Goal: Information Seeking & Learning: Learn about a topic

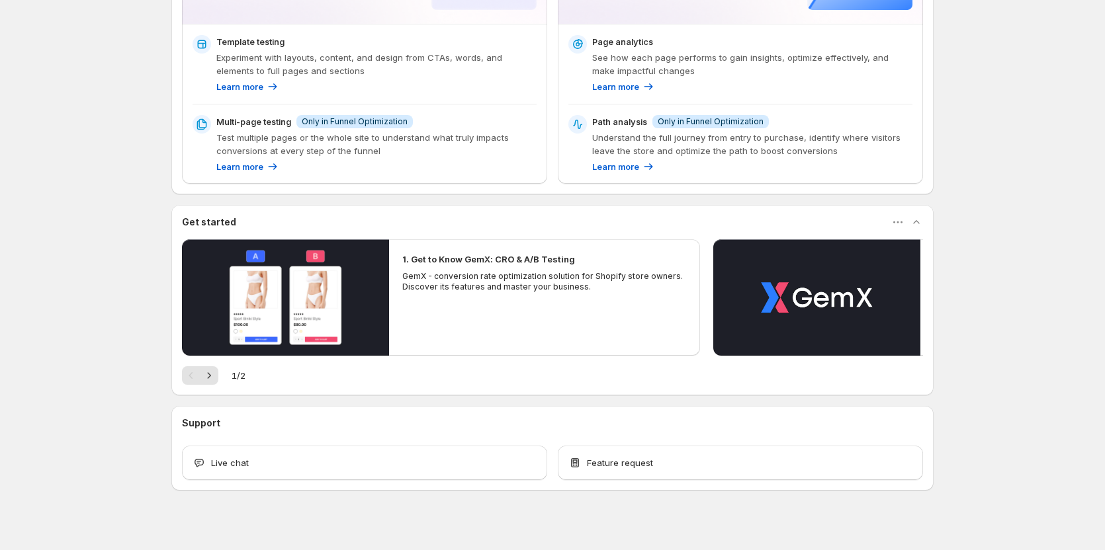
scroll to position [202, 0]
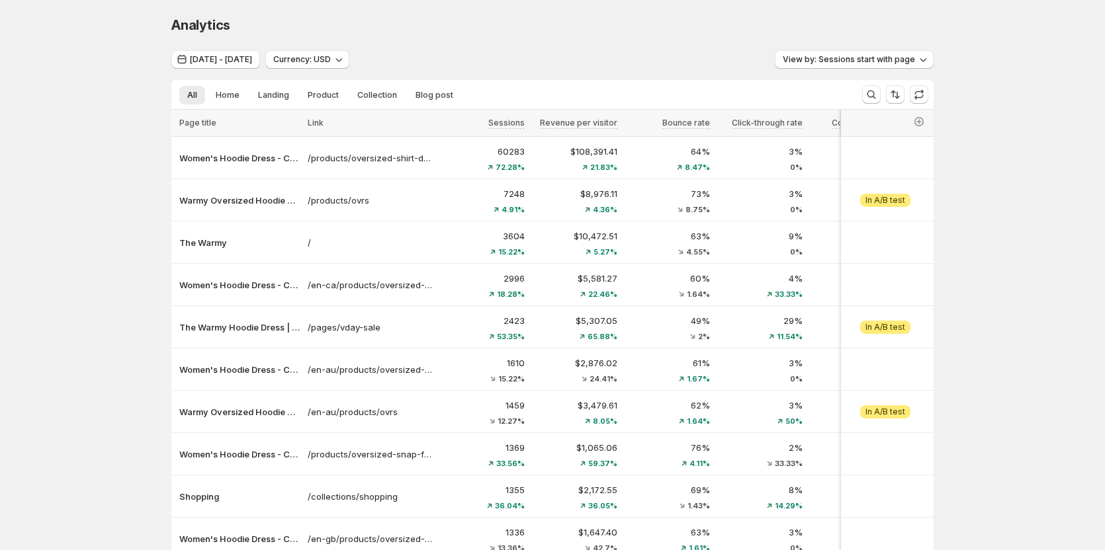
click at [93, 177] on div "Analytics. This page is ready Analytics Jul 15, 2025 - Jul 29, 2025 Currency: U…" at bounding box center [552, 332] width 1105 height 665
click at [664, 49] on div "Analytics. This page is ready Analytics" at bounding box center [552, 25] width 762 height 50
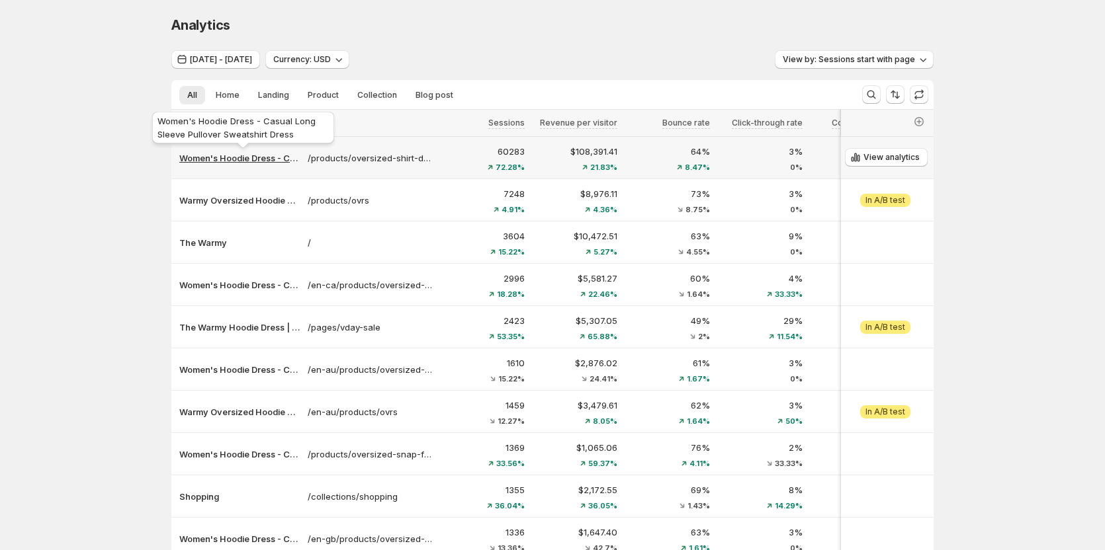
click at [241, 162] on p "Women's Hoodie Dress - Casual Long Sleeve Pullover Sweatshirt Dress" at bounding box center [239, 158] width 120 height 13
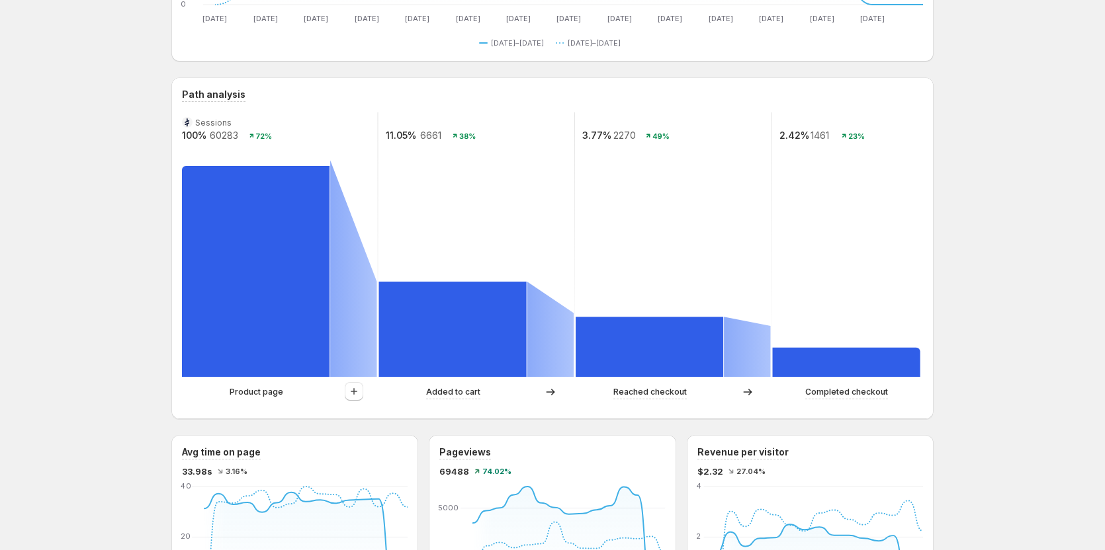
scroll to position [265, 0]
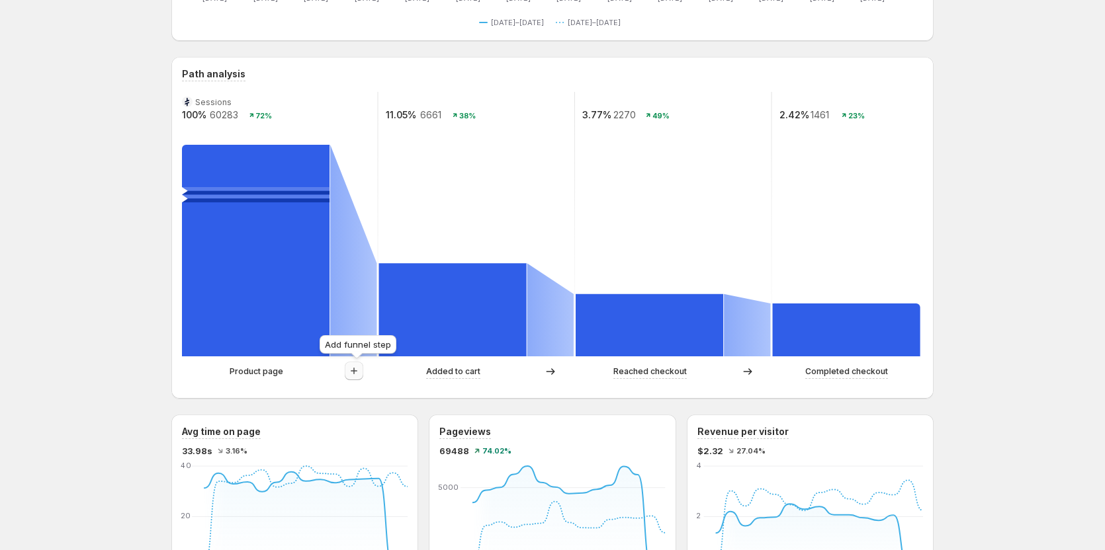
click at [360, 372] on icon "button" at bounding box center [353, 371] width 13 height 13
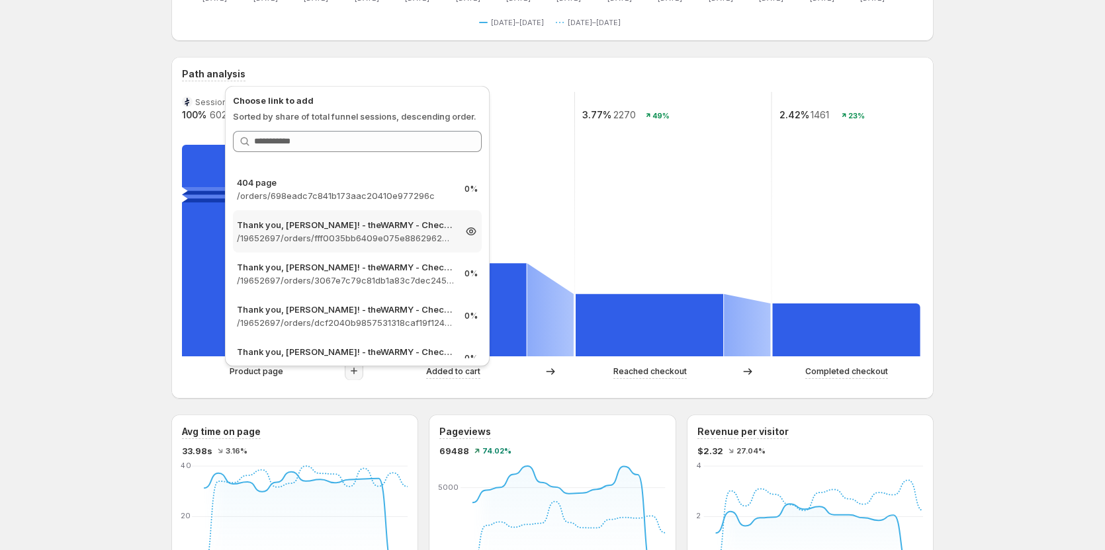
scroll to position [860, 0]
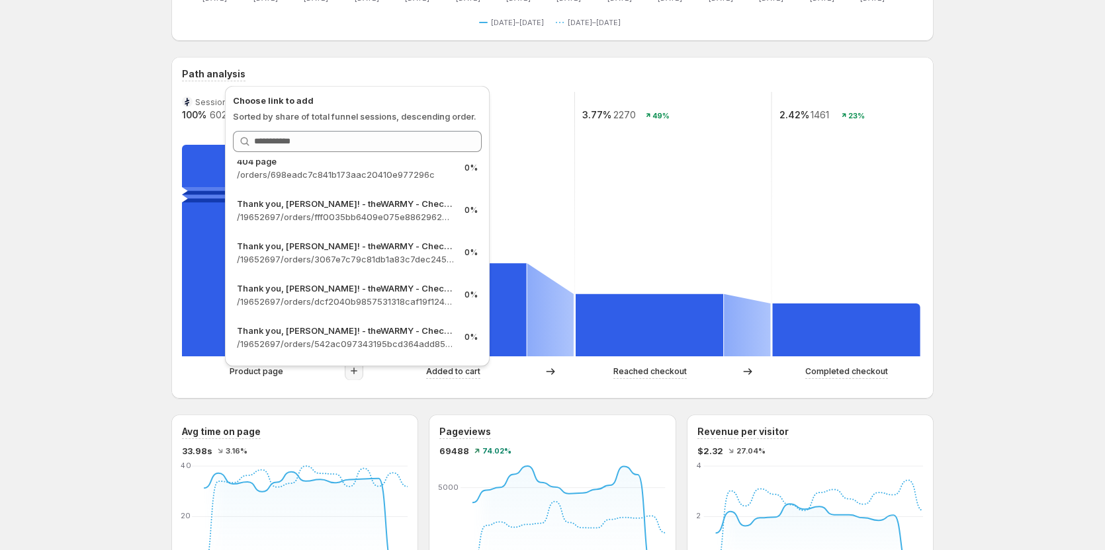
click at [99, 281] on div "Women's Hoodie Dress - Casual Long Sleeve Pullover Sweatshirt Dress. This page …" at bounding box center [552, 543] width 1105 height 1616
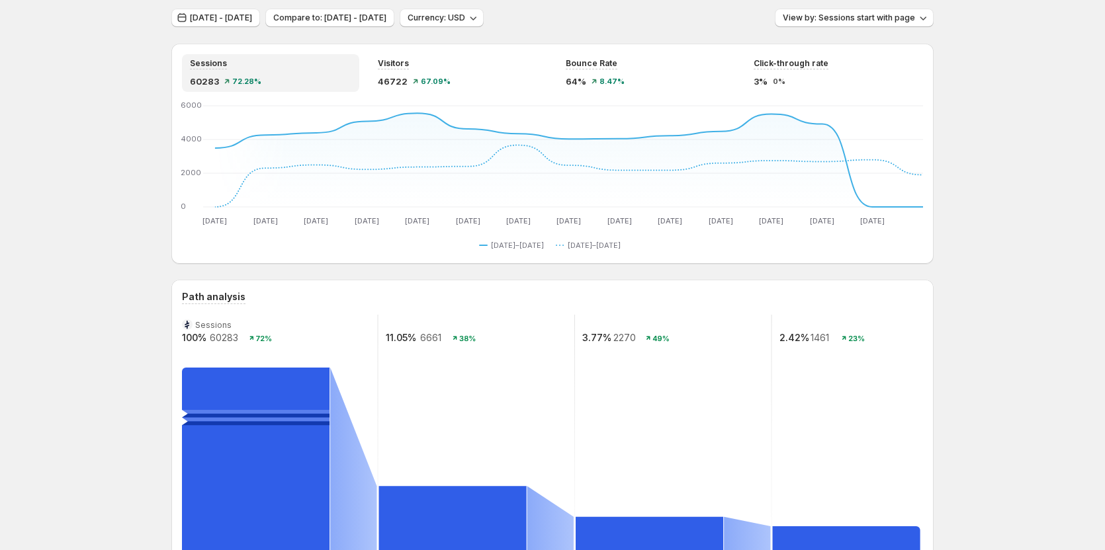
scroll to position [0, 0]
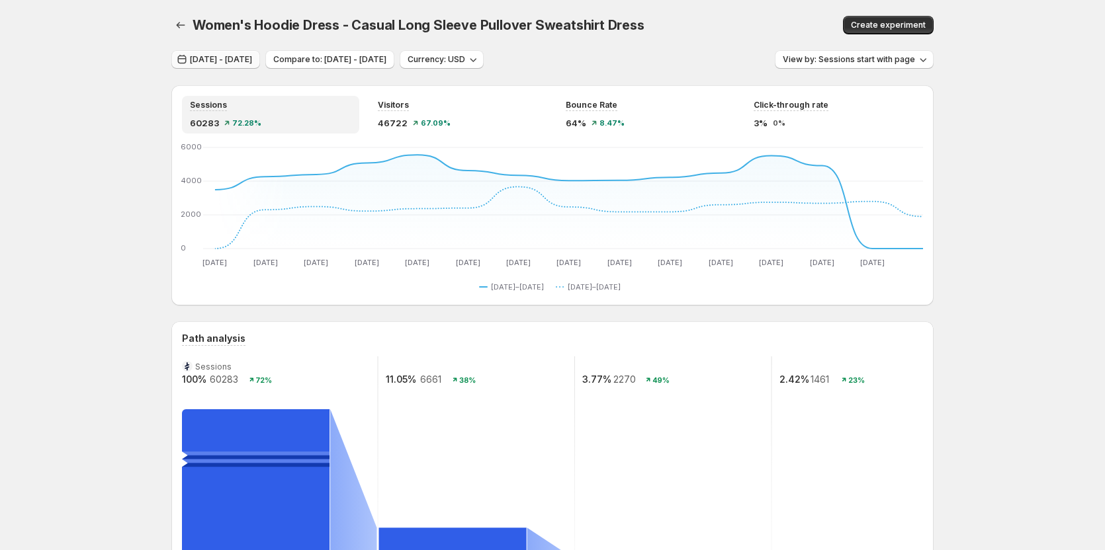
click at [243, 58] on span "Jul 15, 2025 - Jul 29, 2025" at bounding box center [221, 59] width 62 height 11
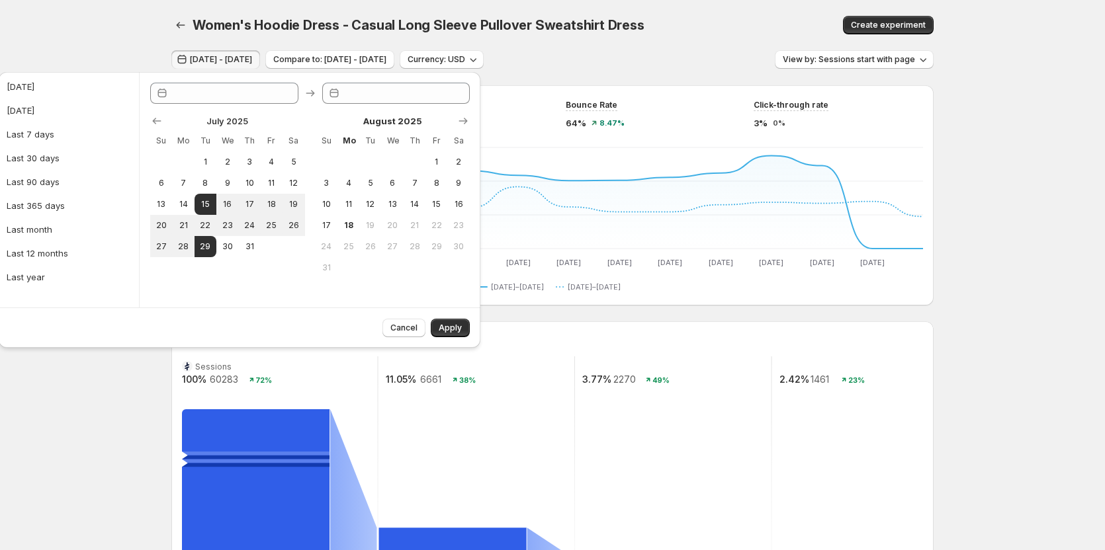
type input "**********"
click at [184, 245] on span "28" at bounding box center [182, 246] width 11 height 11
type input "**********"
click at [205, 249] on span "29" at bounding box center [205, 246] width 11 height 11
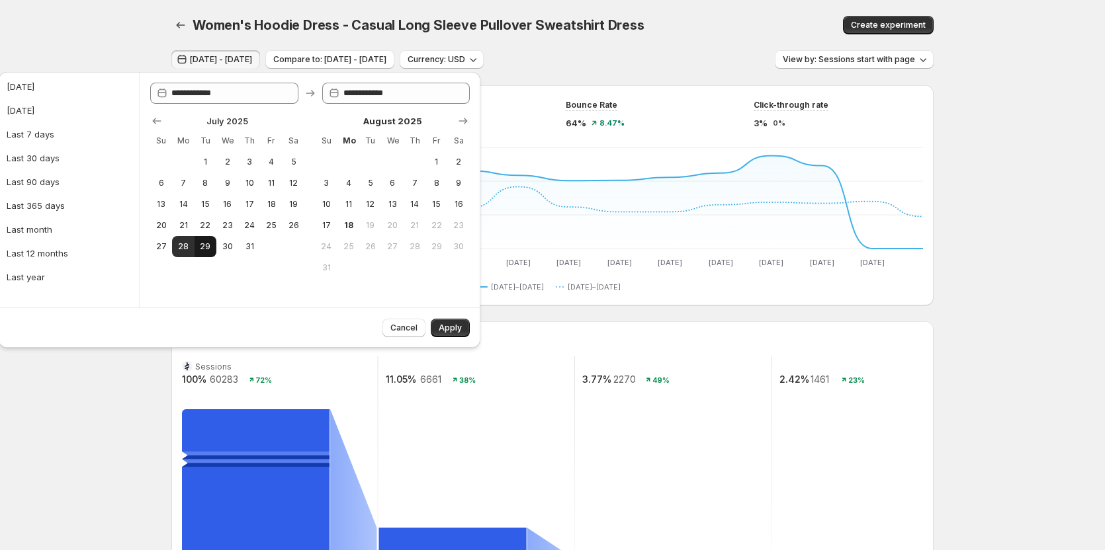
type input "**********"
click at [452, 328] on span "Apply" at bounding box center [450, 328] width 23 height 11
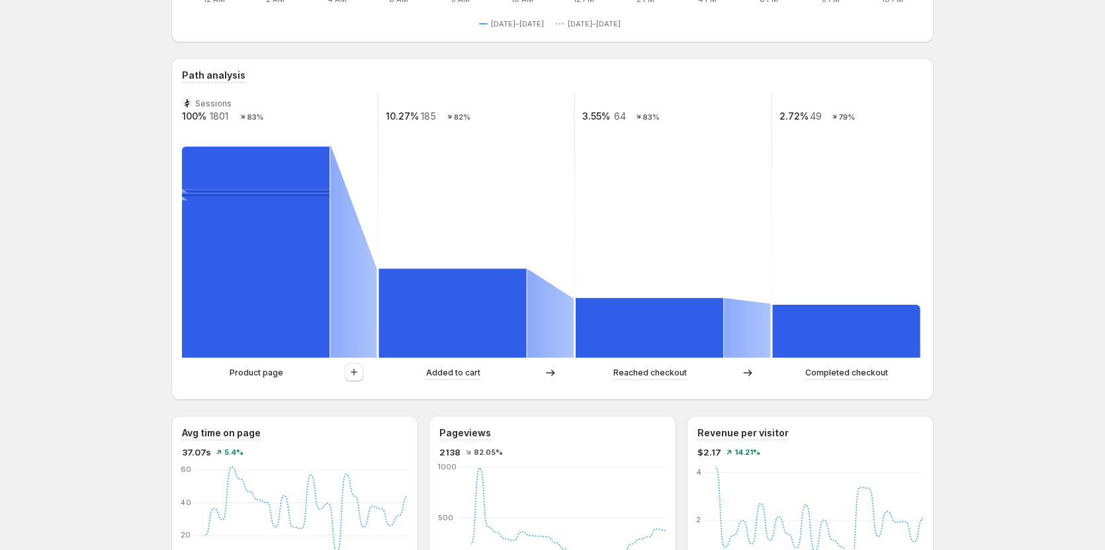
scroll to position [331, 0]
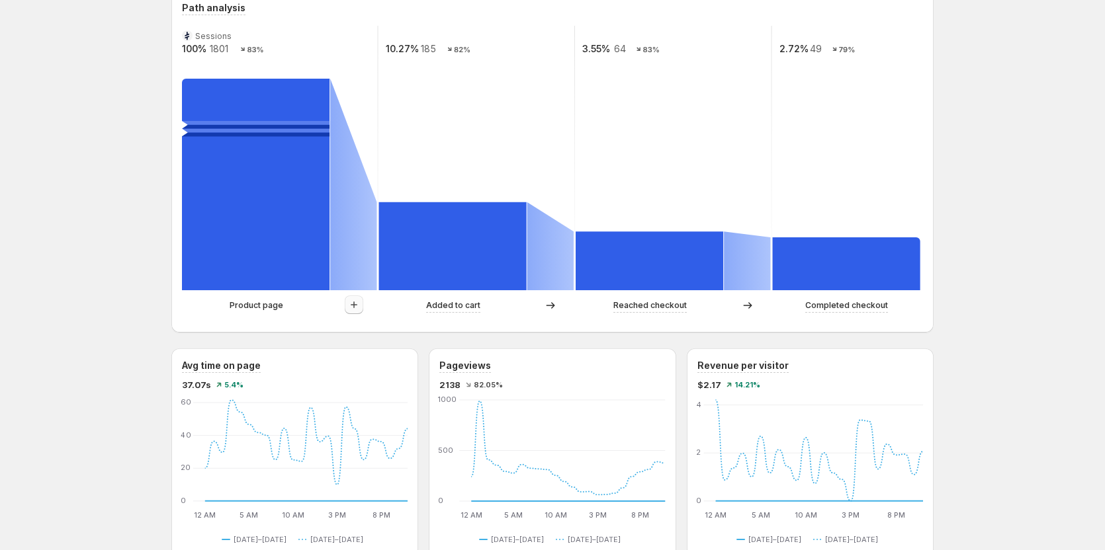
click at [361, 304] on icon "button" at bounding box center [353, 304] width 13 height 13
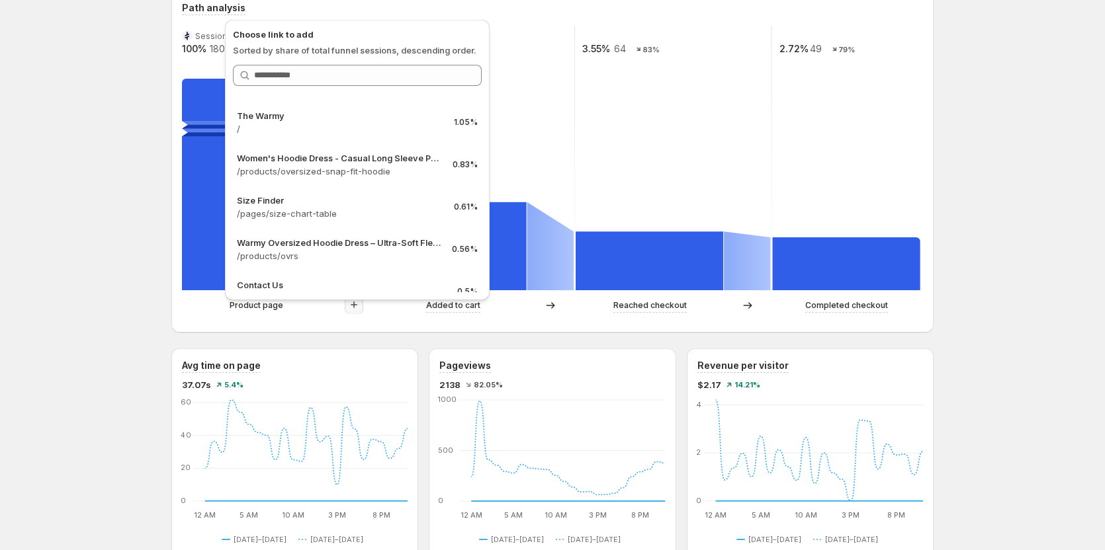
scroll to position [21, 0]
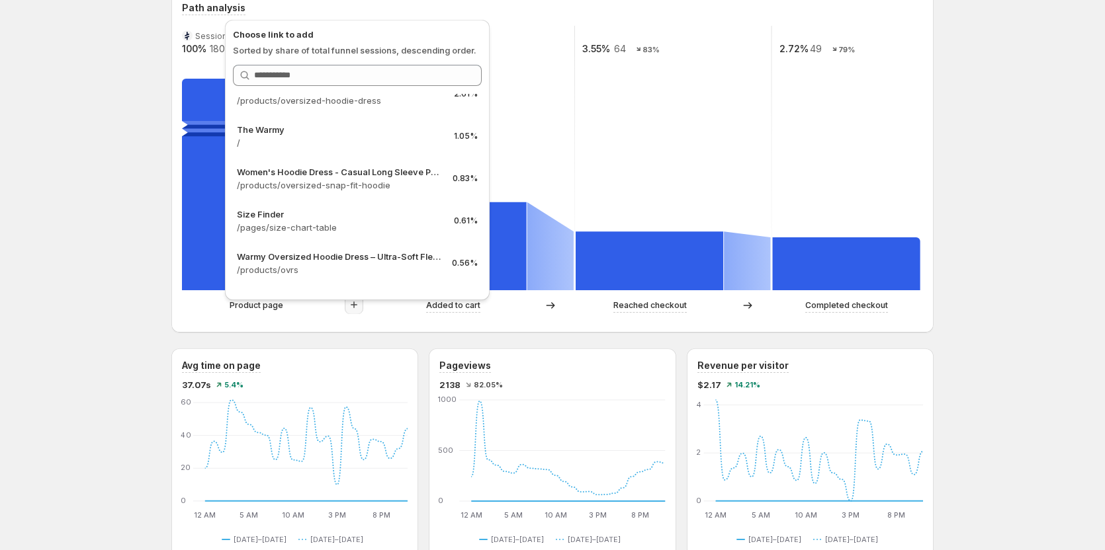
click at [114, 230] on div "Women's Hoodie Dress - Casual Long Sleeve Pullover Sweatshirt Dress. This page …" at bounding box center [552, 477] width 1105 height 1616
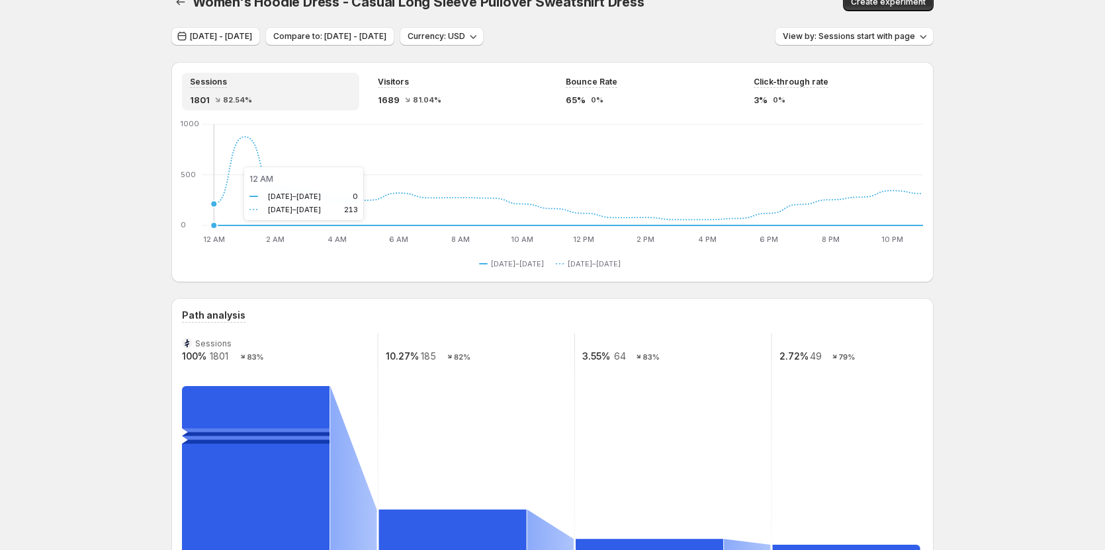
scroll to position [0, 0]
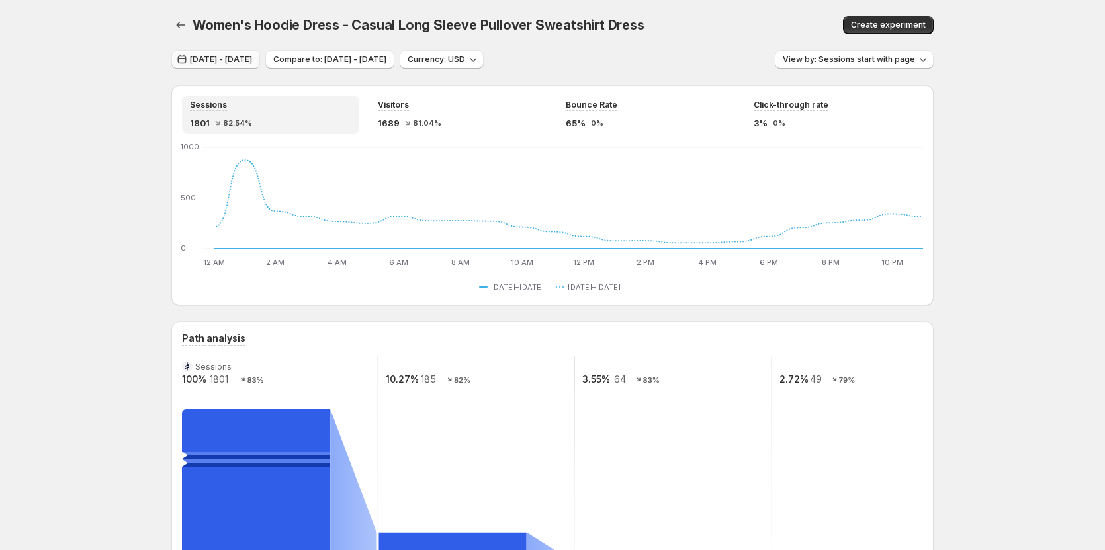
click at [252, 60] on span "Jul 28, 2025 - Jul 29, 2025" at bounding box center [221, 59] width 62 height 11
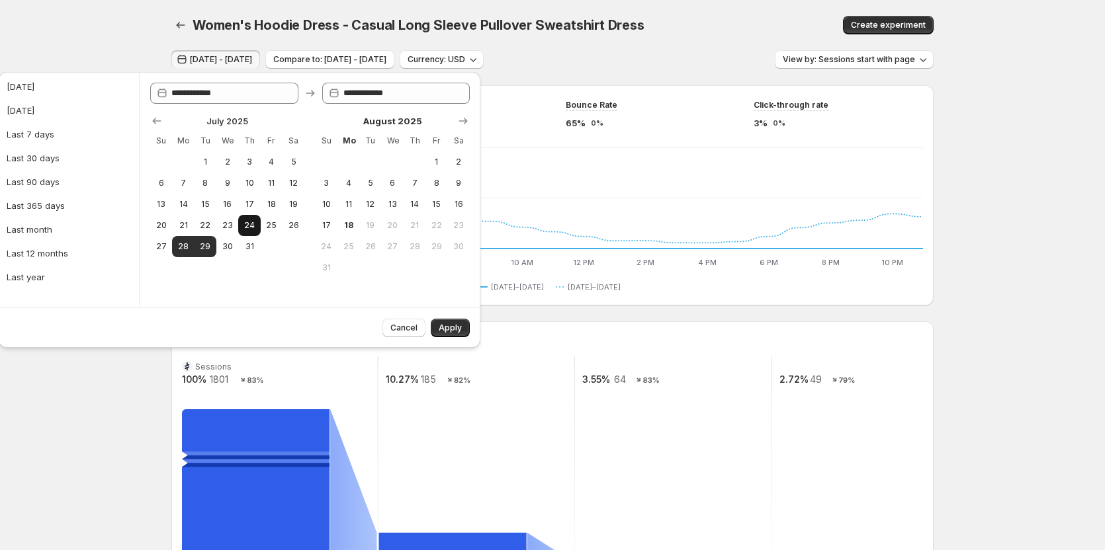
click at [245, 216] on button "24" at bounding box center [249, 225] width 22 height 21
type input "**********"
click at [281, 222] on button "25" at bounding box center [272, 225] width 22 height 21
type input "**********"
click at [454, 320] on button "Apply" at bounding box center [450, 328] width 39 height 19
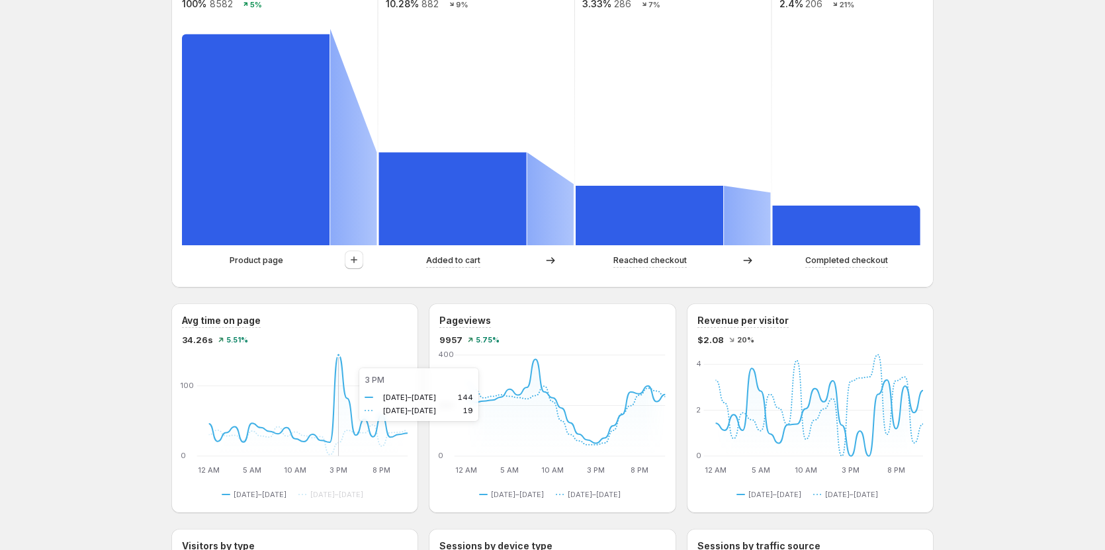
scroll to position [397, 0]
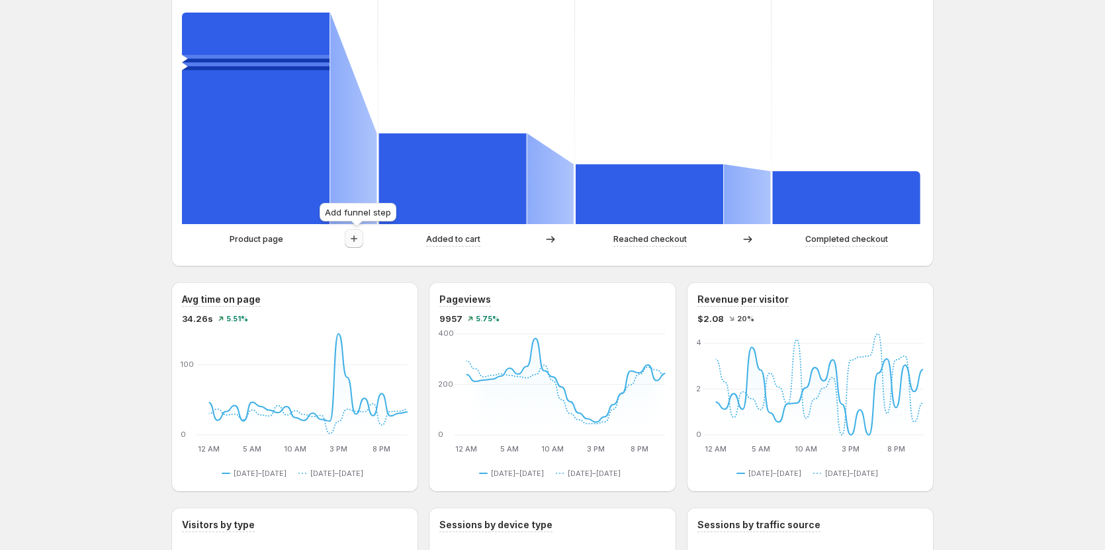
click at [357, 241] on icon "button" at bounding box center [353, 238] width 13 height 13
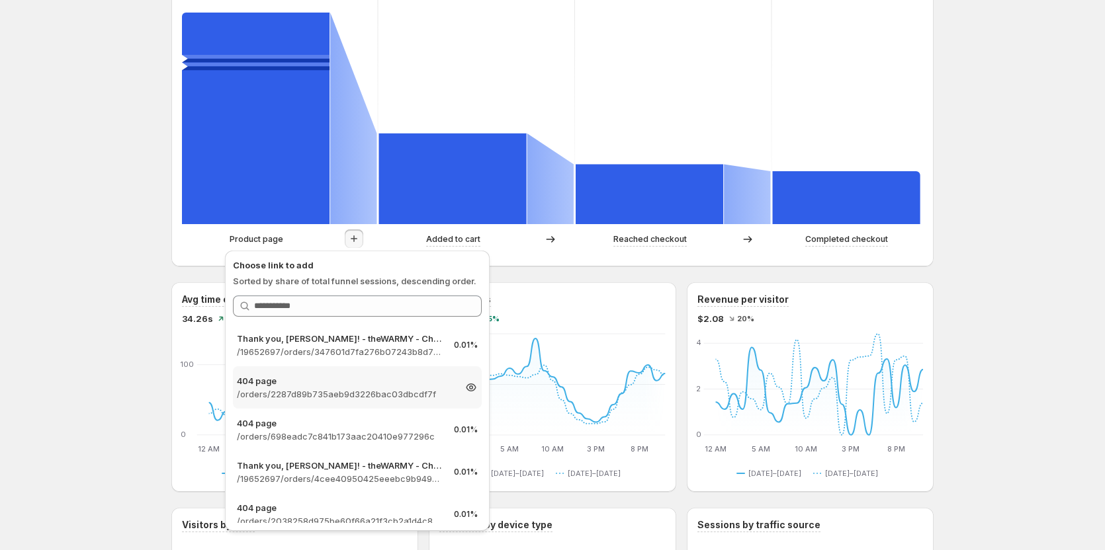
scroll to position [902, 0]
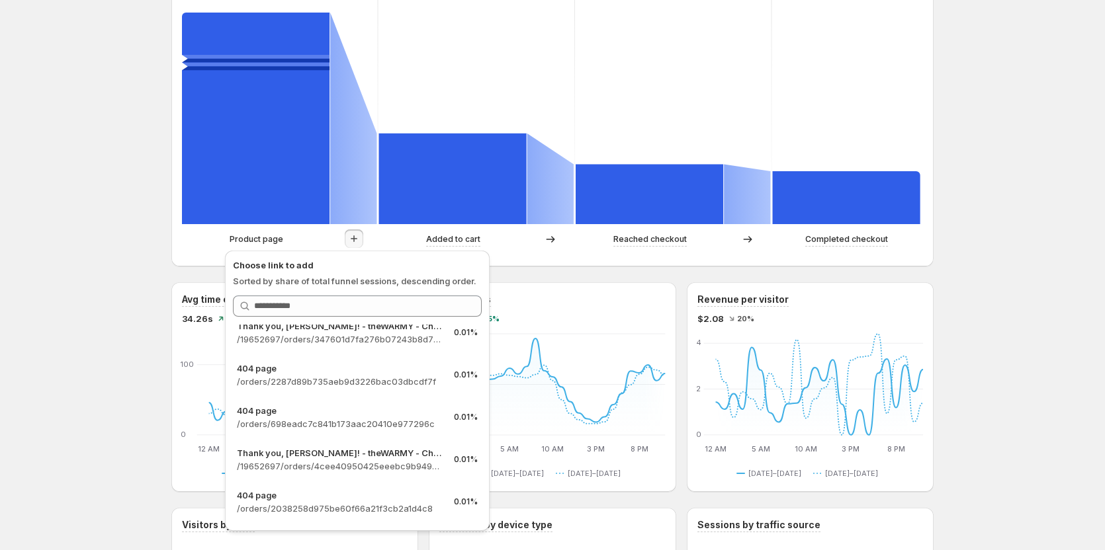
click at [79, 210] on div "Women's Hoodie Dress - Casual Long Sleeve Pullover Sweatshirt Dress. This page …" at bounding box center [552, 411] width 1105 height 1616
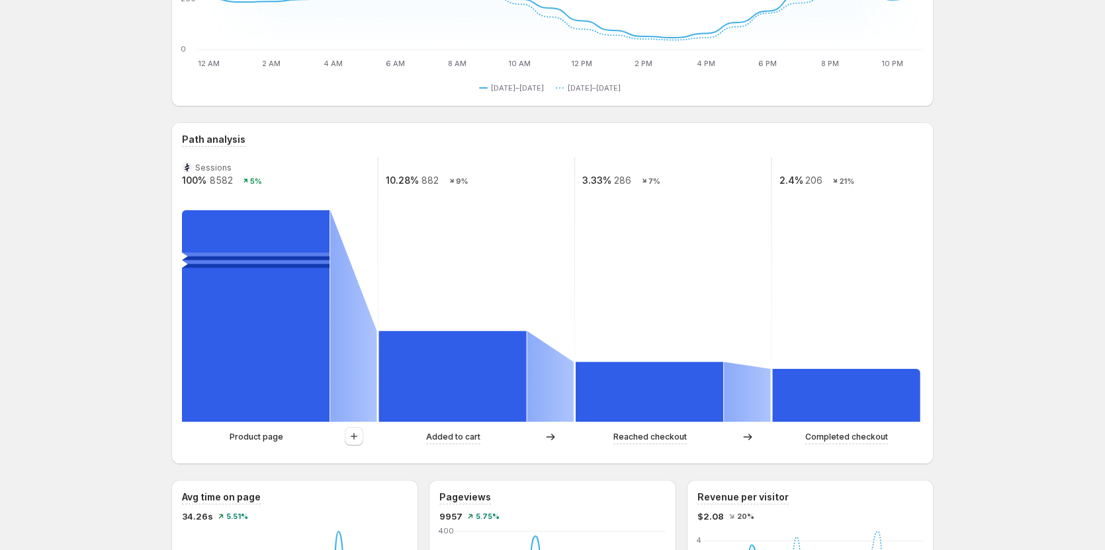
scroll to position [198, 0]
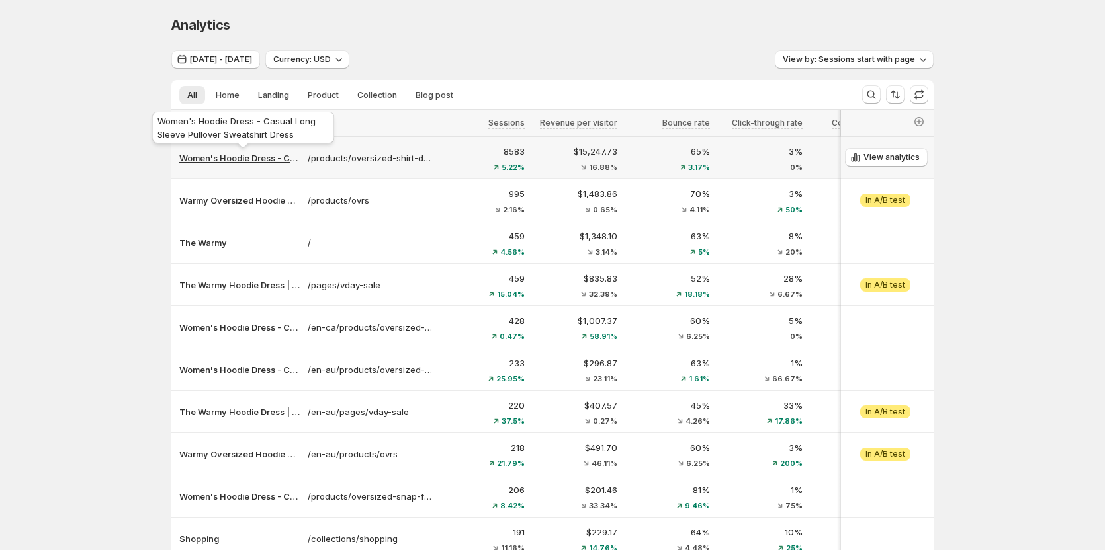
click at [244, 160] on p "Women's Hoodie Dress - Casual Long Sleeve Pullover Sweatshirt Dress" at bounding box center [239, 158] width 120 height 13
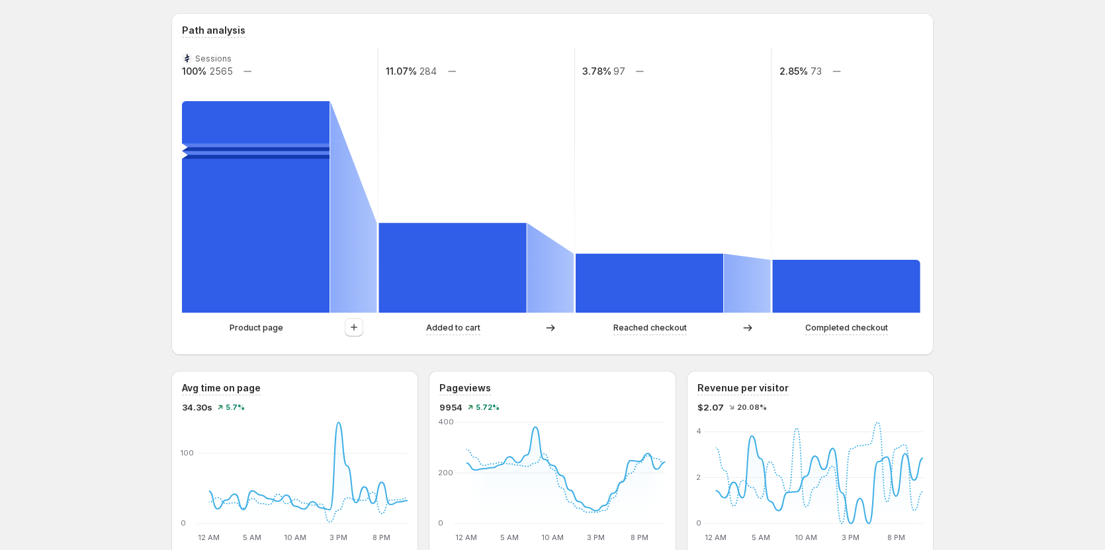
scroll to position [331, 0]
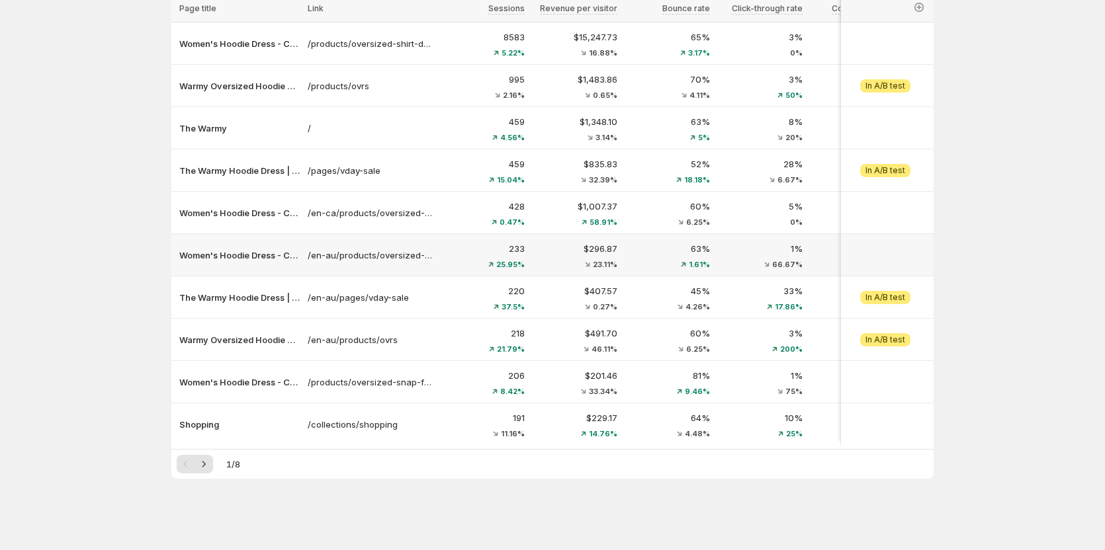
scroll to position [120, 0]
click at [234, 249] on p "Women's Hoodie Dress - Casual Long Sleeve Pullover Sweatshirt Dress" at bounding box center [239, 255] width 120 height 13
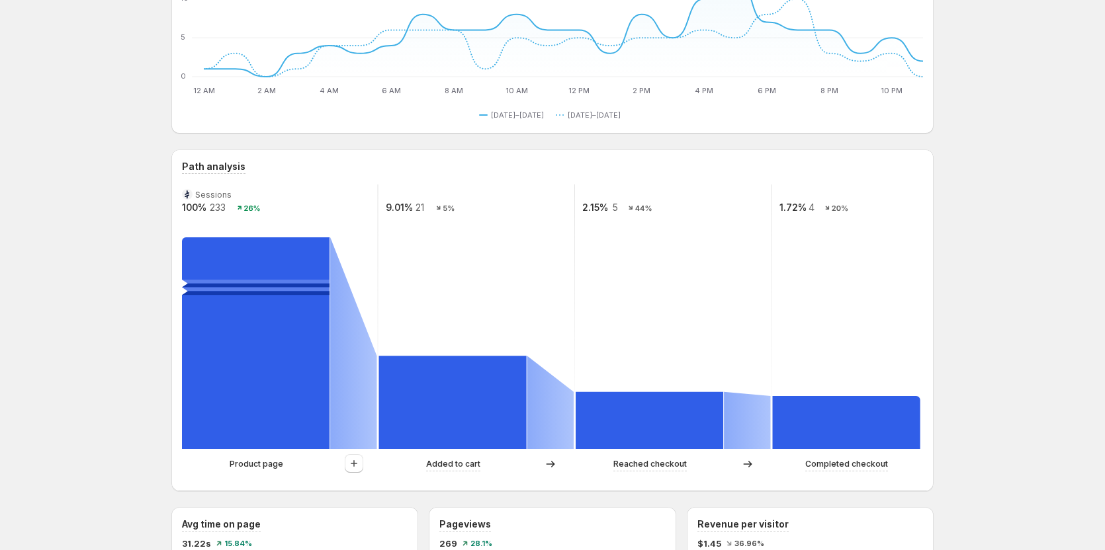
scroll to position [186, 0]
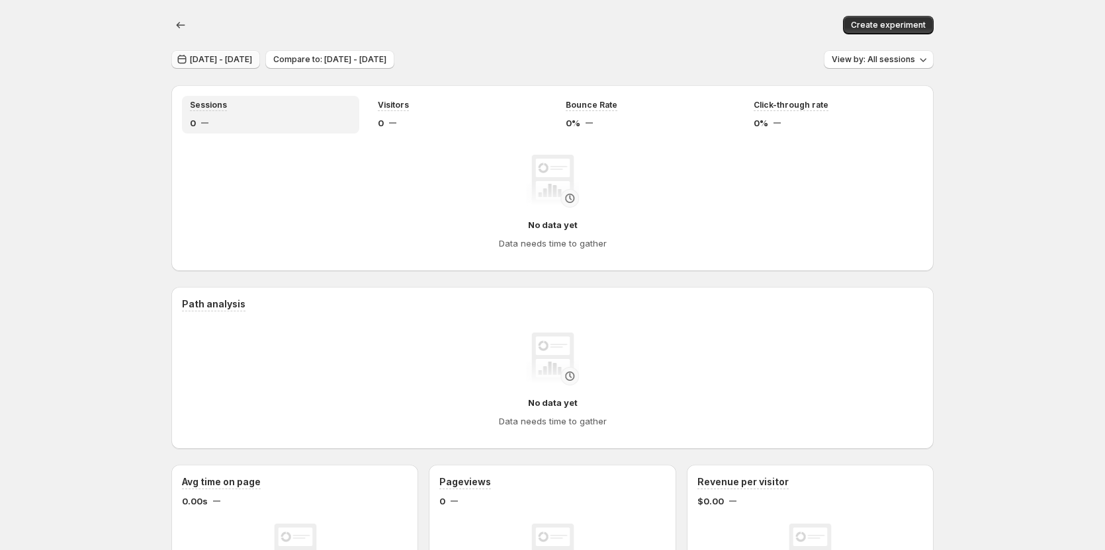
click at [226, 59] on span "[DATE] - [DATE]" at bounding box center [221, 59] width 62 height 11
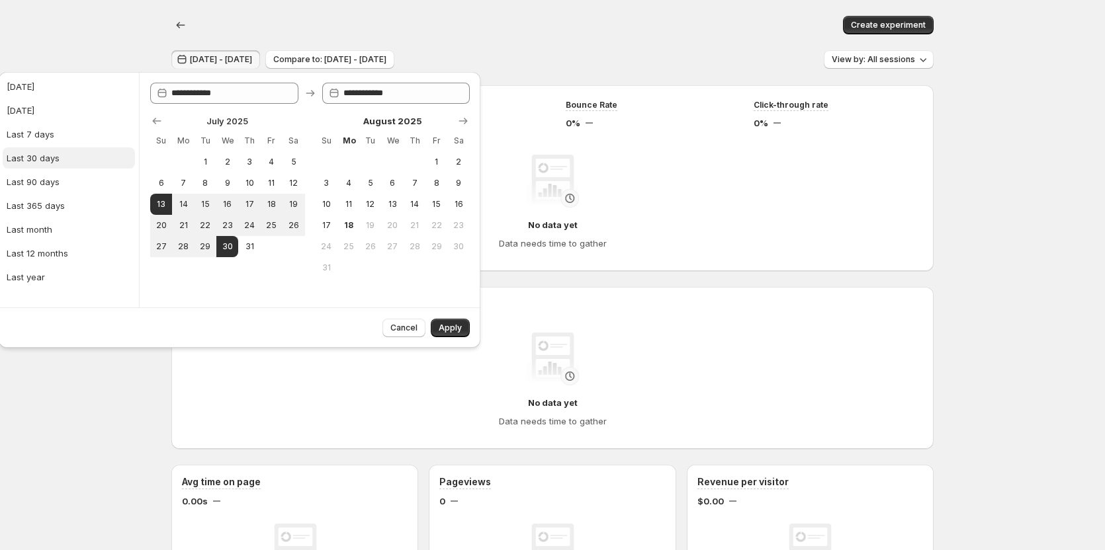
click at [52, 160] on div "Last 30 days" at bounding box center [33, 158] width 53 height 13
type input "**********"
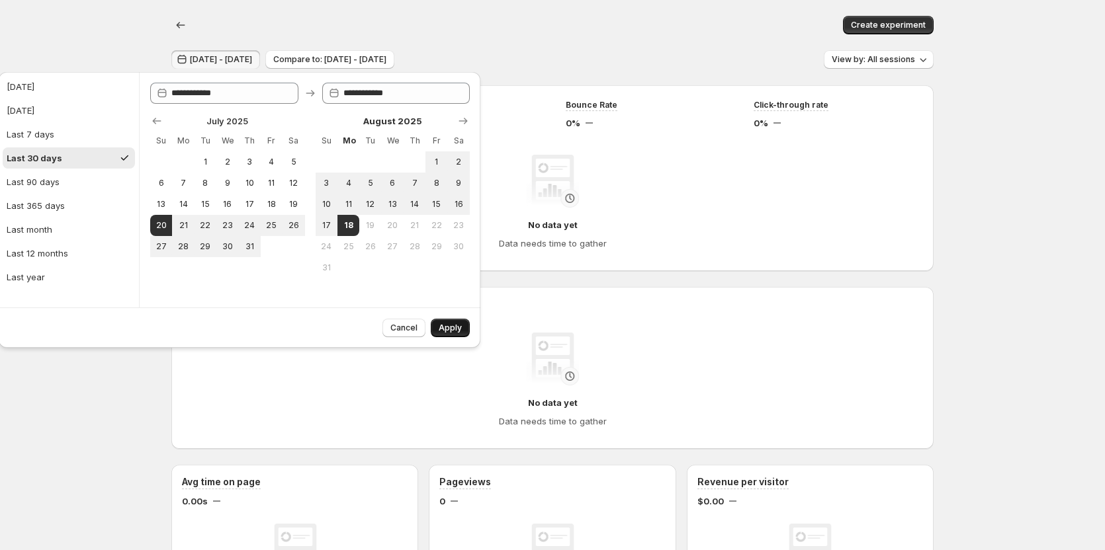
click at [462, 329] on button "Apply" at bounding box center [450, 328] width 39 height 19
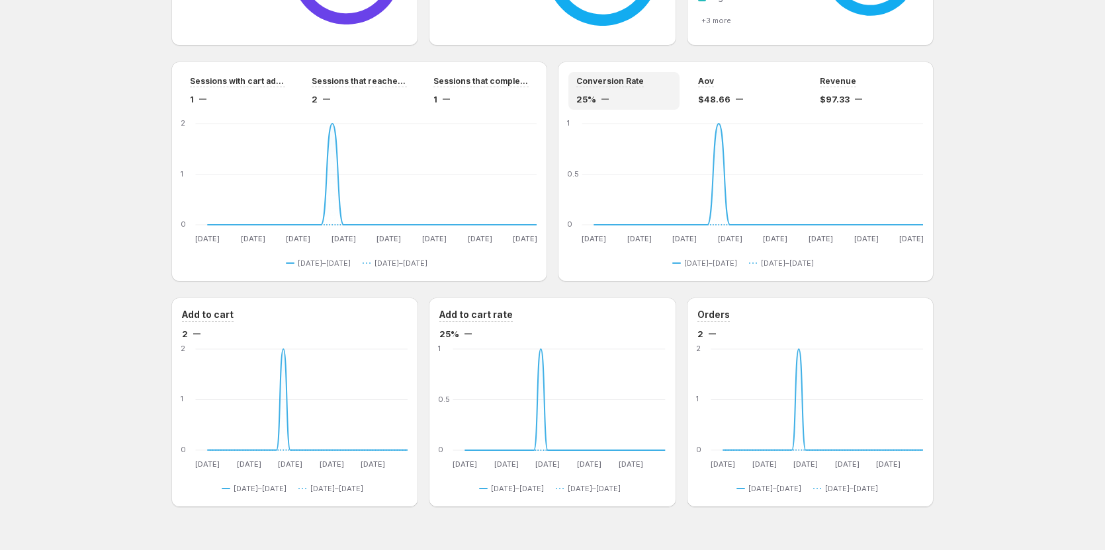
scroll to position [1066, 0]
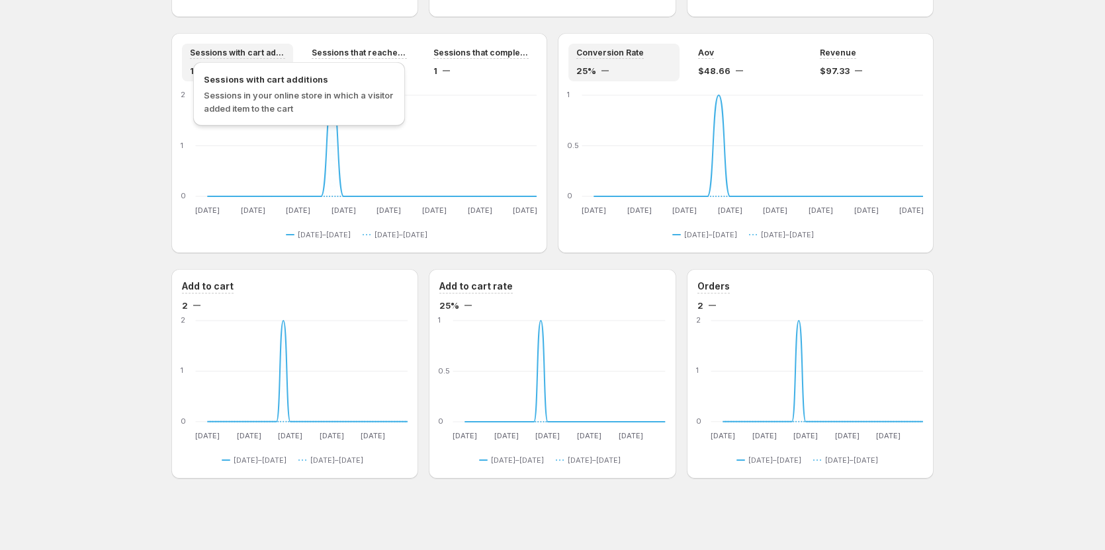
click at [234, 50] on span "Sessions with cart additions" at bounding box center [237, 53] width 95 height 11
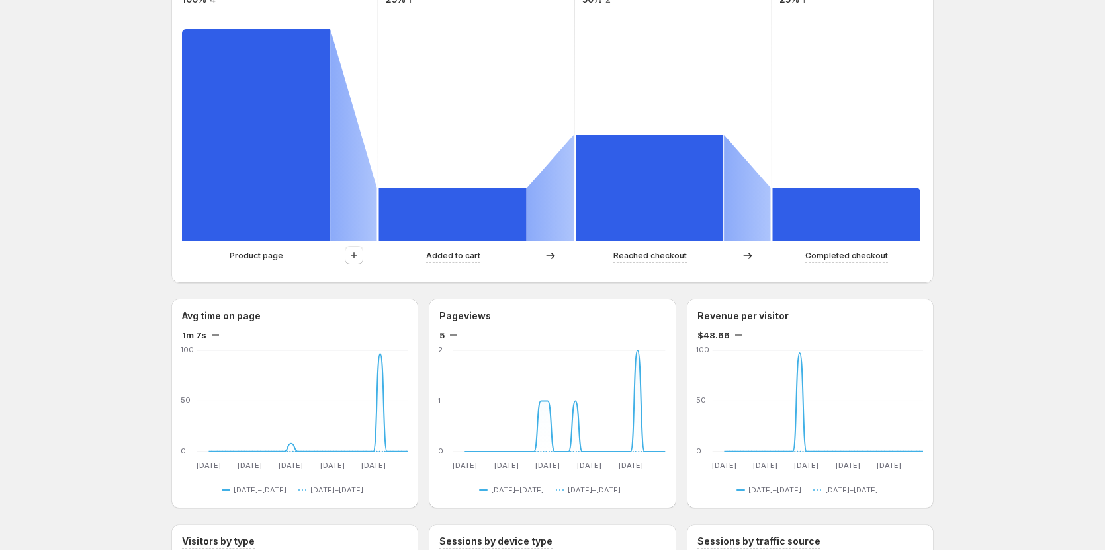
scroll to position [338, 0]
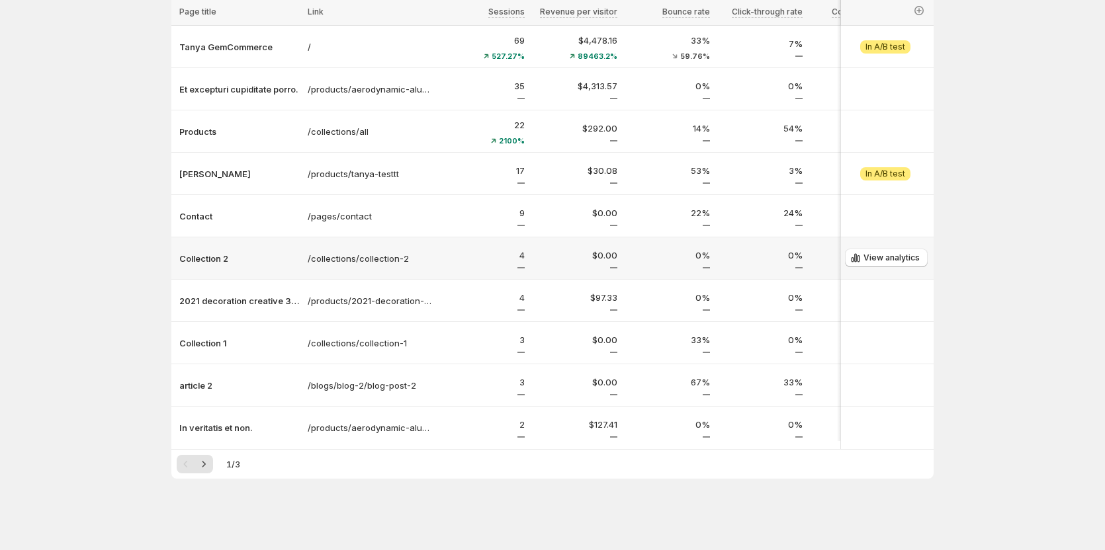
scroll to position [120, 0]
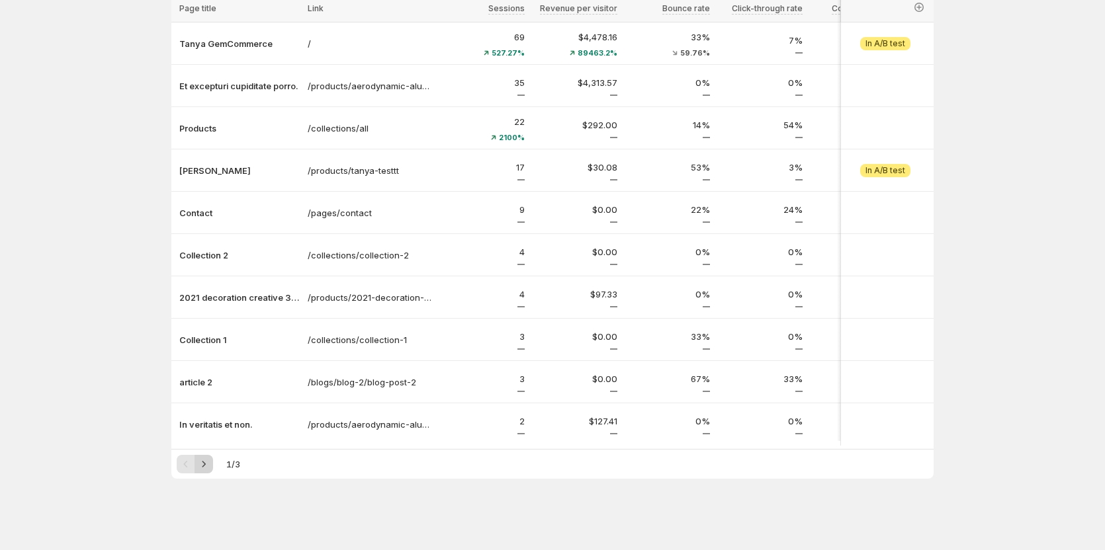
click at [204, 466] on icon "Next" at bounding box center [203, 464] width 13 height 13
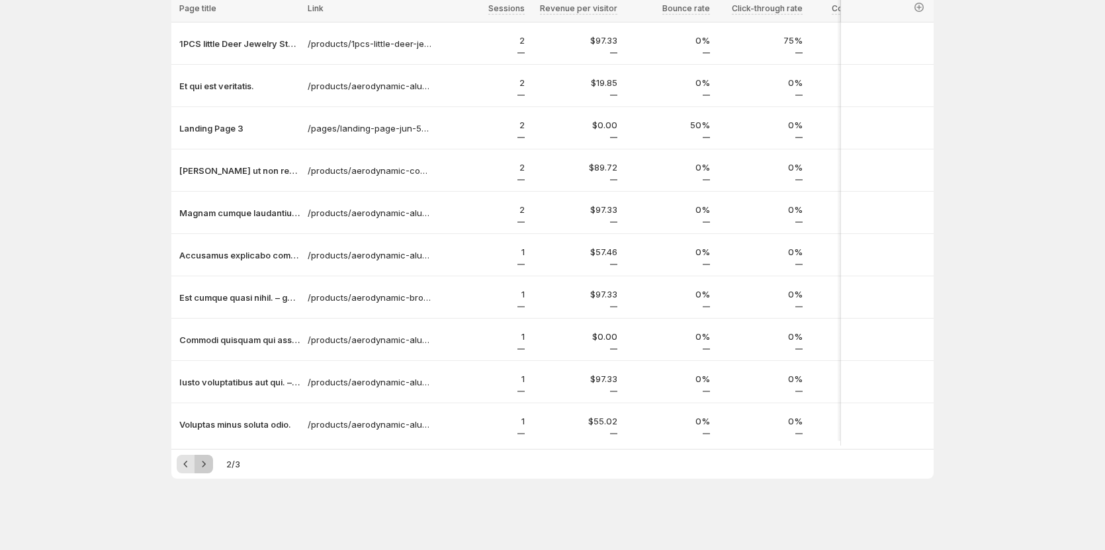
click at [209, 464] on icon "Next" at bounding box center [203, 464] width 13 height 13
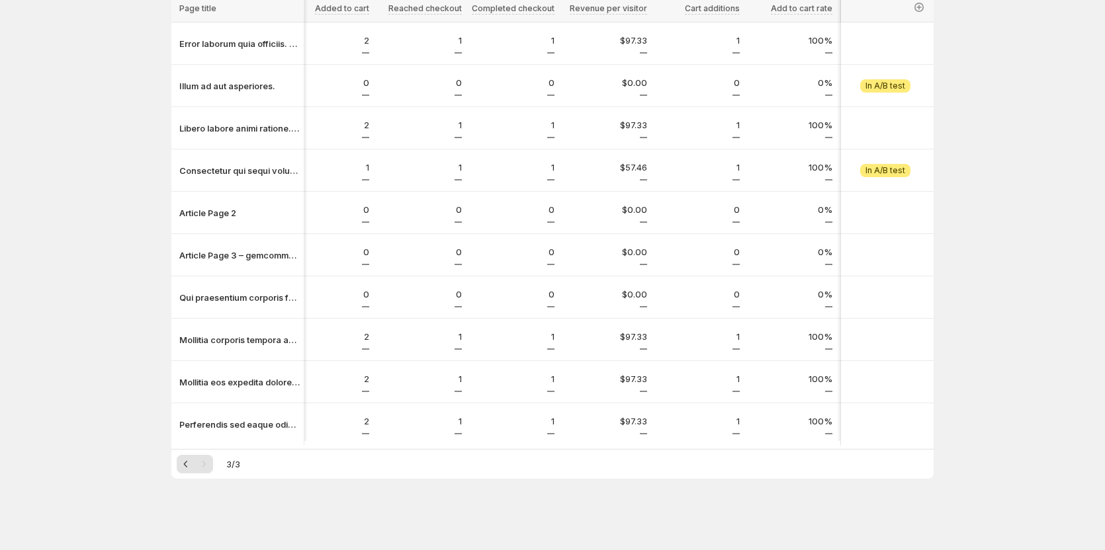
scroll to position [0, 858]
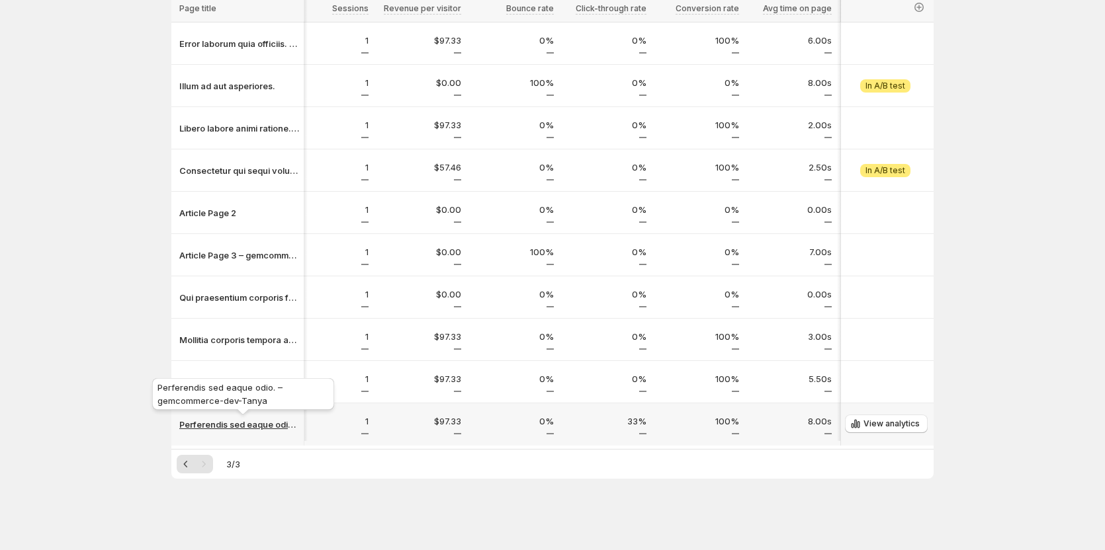
click at [236, 419] on p "Perferendis sed eaque odio. – gemcommerce-dev-Tanya" at bounding box center [239, 424] width 120 height 13
